Goal: Information Seeking & Learning: Learn about a topic

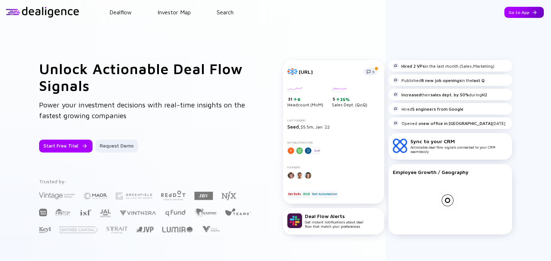
click at [514, 16] on div "Go to App" at bounding box center [523, 12] width 39 height 11
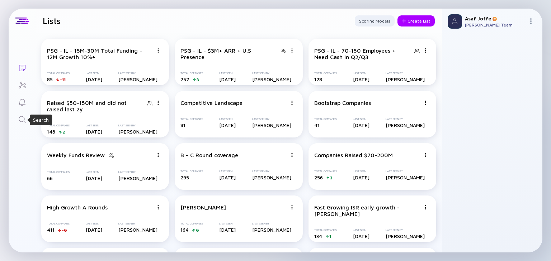
click at [22, 118] on icon "Search" at bounding box center [22, 119] width 9 height 9
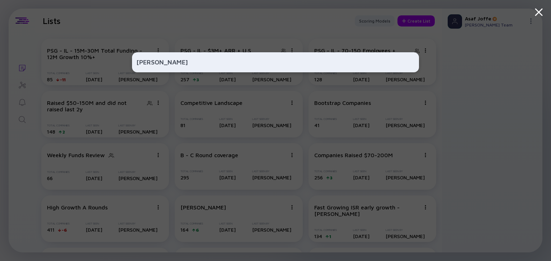
type input "oligo"
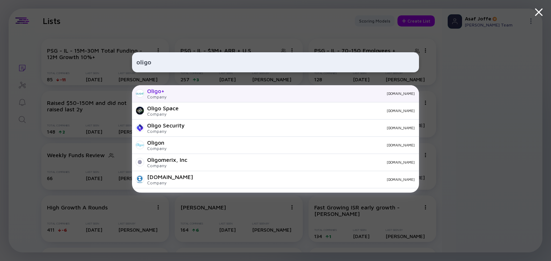
click at [209, 90] on div "Oligo+ Company [DOMAIN_NAME]" at bounding box center [275, 93] width 287 height 17
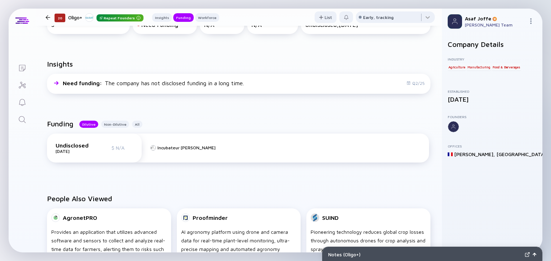
scroll to position [229, 0]
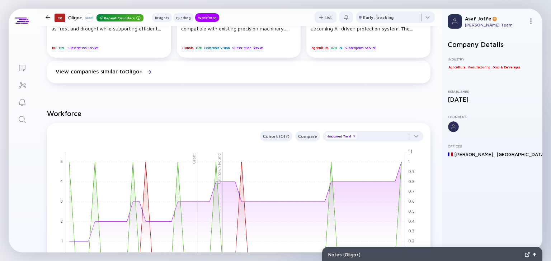
drag, startPoint x: 196, startPoint y: 110, endPoint x: 165, endPoint y: 114, distance: 31.0
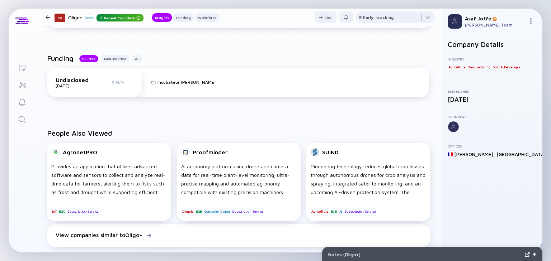
scroll to position [0, 0]
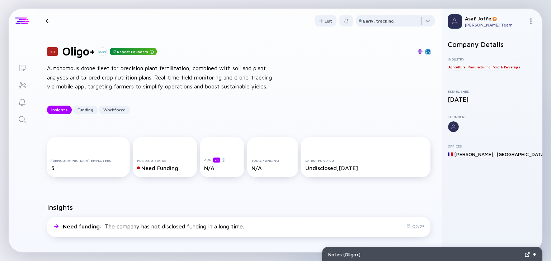
click at [20, 19] on div at bounding box center [22, 21] width 14 height 6
click at [27, 19] on div at bounding box center [22, 21] width 14 height 6
click at [26, 21] on div at bounding box center [22, 21] width 14 height 6
